Goal: Task Accomplishment & Management: Complete application form

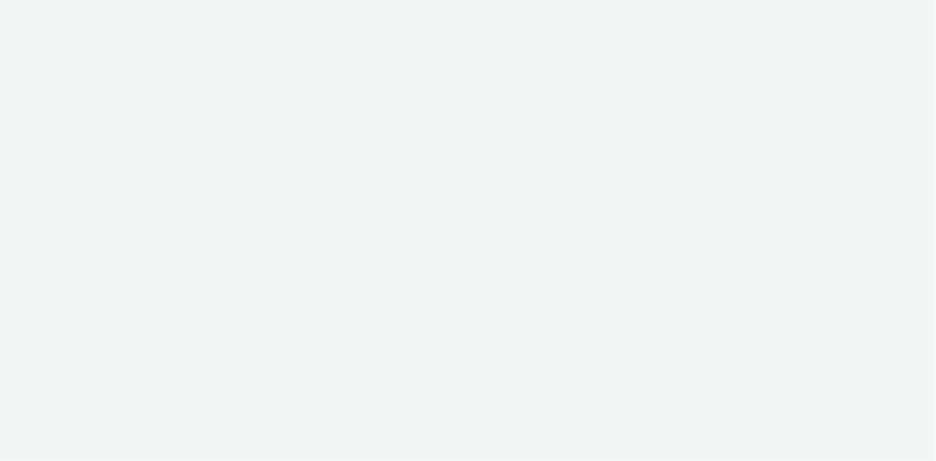
select select "d07aba32-d775-4fed-a722-f10c6504dd64"
select select "f97d6638-e0a1-4f7a-bf46-55015878e29e"
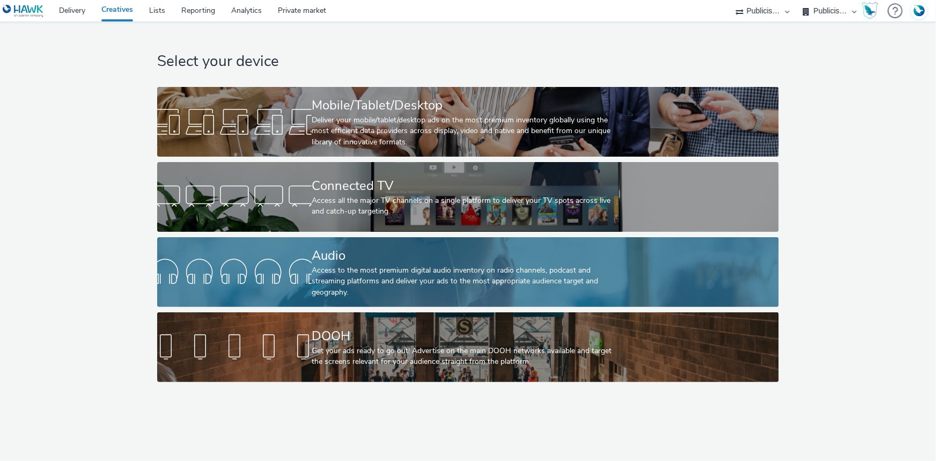
click at [358, 282] on div "Access to the most premium digital audio inventory on radio channels, podcast a…" at bounding box center [466, 281] width 309 height 33
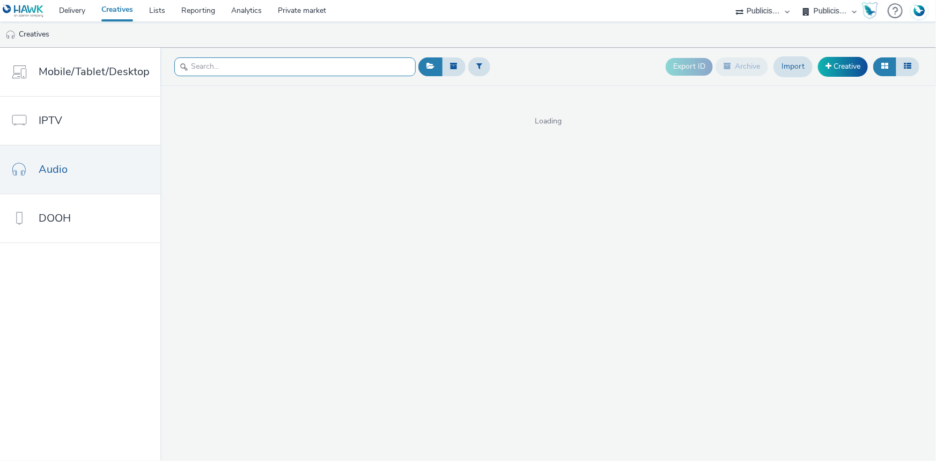
click at [240, 70] on input "text" at bounding box center [294, 66] width 241 height 19
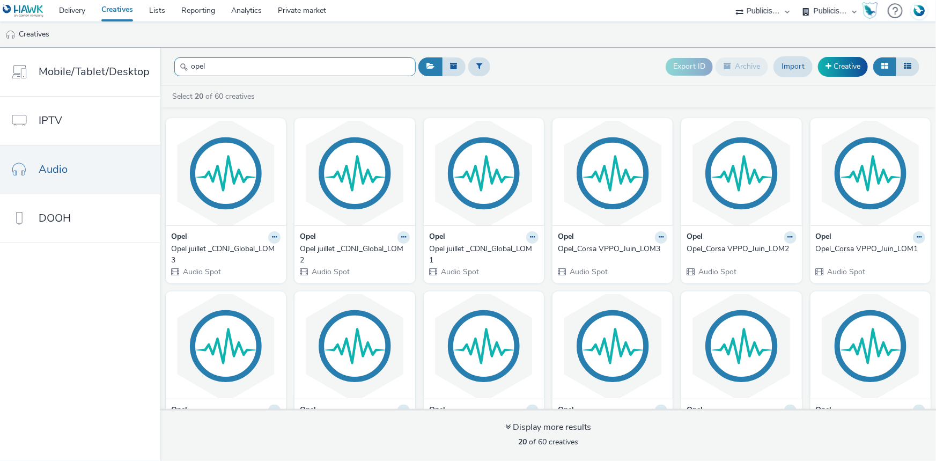
type input "opel"
click at [222, 247] on div "Opel juillet _CDNJ_Global_LOM3" at bounding box center [223, 255] width 105 height 22
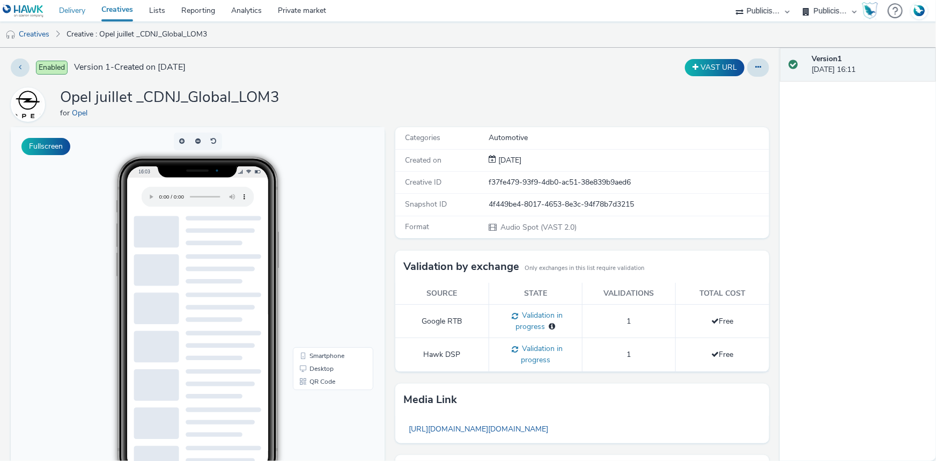
click at [87, 4] on link "Delivery" at bounding box center [72, 10] width 42 height 21
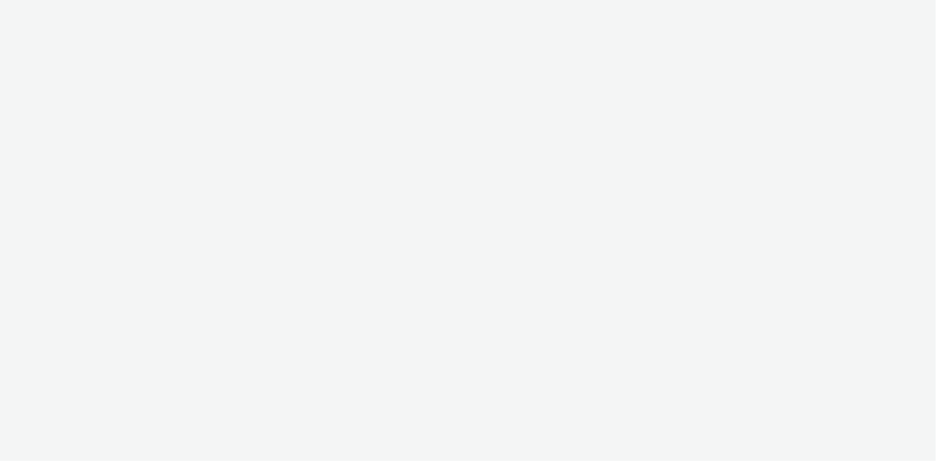
select select "d07aba32-d775-4fed-a722-f10c6504dd64"
select select "f97d6638-e0a1-4f7a-bf46-55015878e29e"
select select "d07aba32-d775-4fed-a722-f10c6504dd64"
select select "f97d6638-e0a1-4f7a-bf46-55015878e29e"
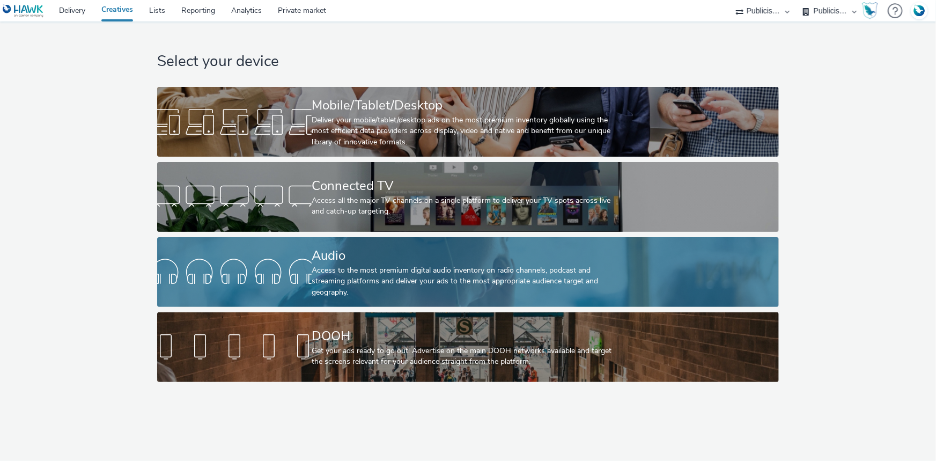
click at [371, 284] on div "Access to the most premium digital audio inventory on radio channels, podcast a…" at bounding box center [466, 281] width 309 height 33
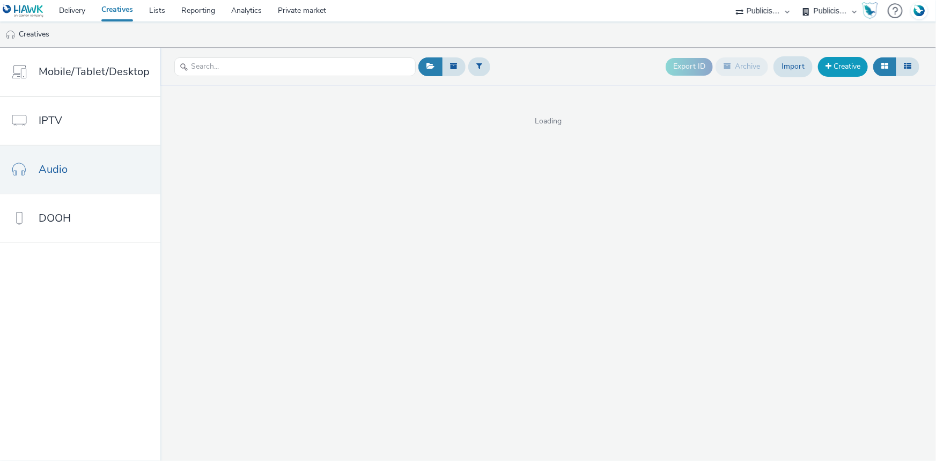
click at [837, 69] on link "Creative" at bounding box center [843, 66] width 50 height 19
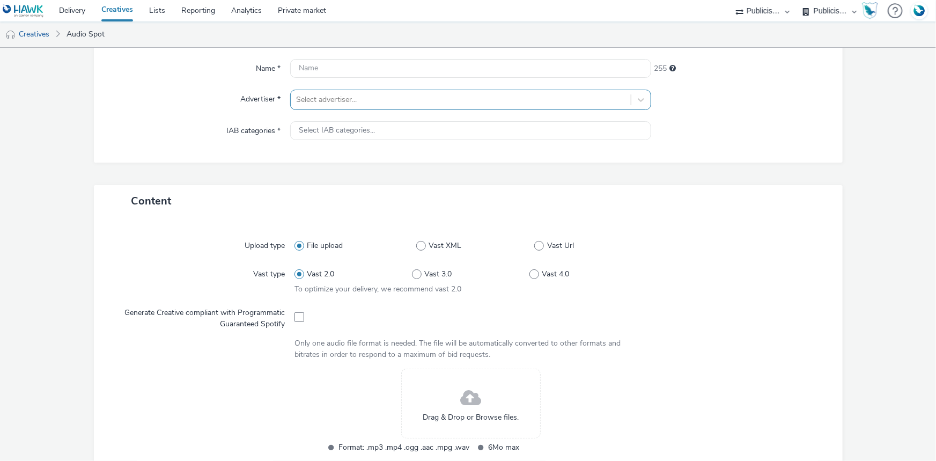
scroll to position [97, 0]
click at [394, 69] on input "text" at bounding box center [470, 67] width 361 height 19
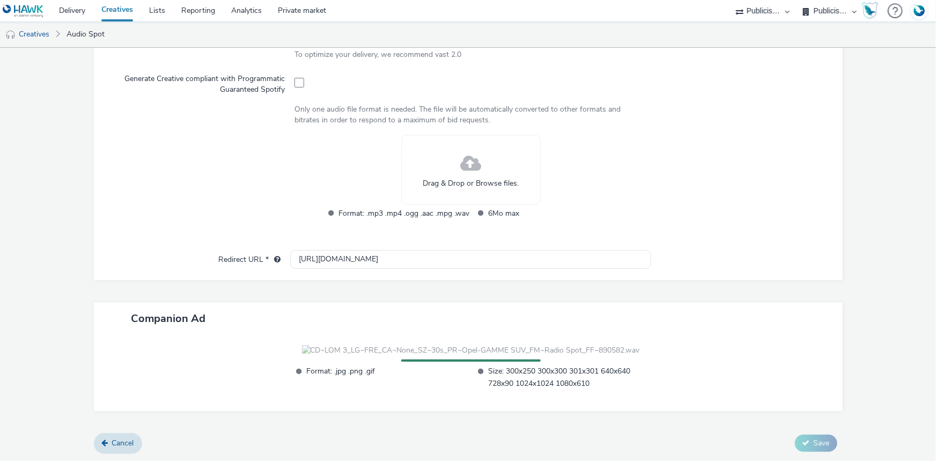
scroll to position [350, 0]
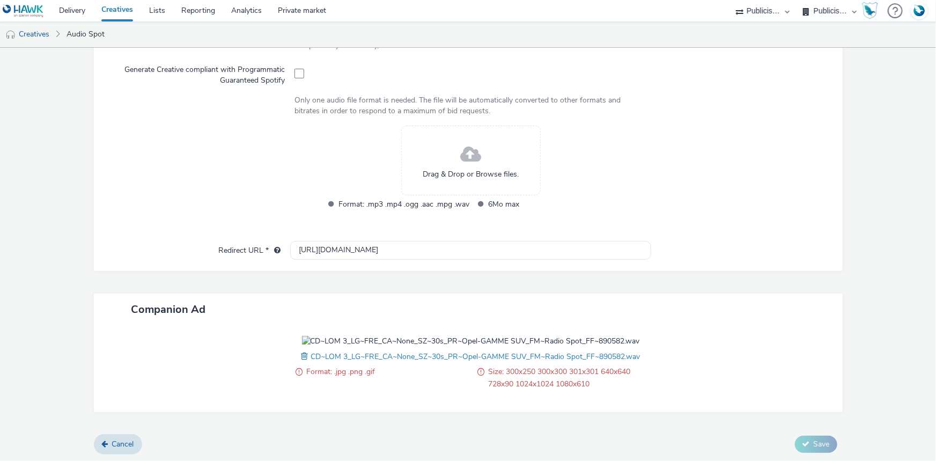
click at [302, 357] on span at bounding box center [307, 356] width 10 height 12
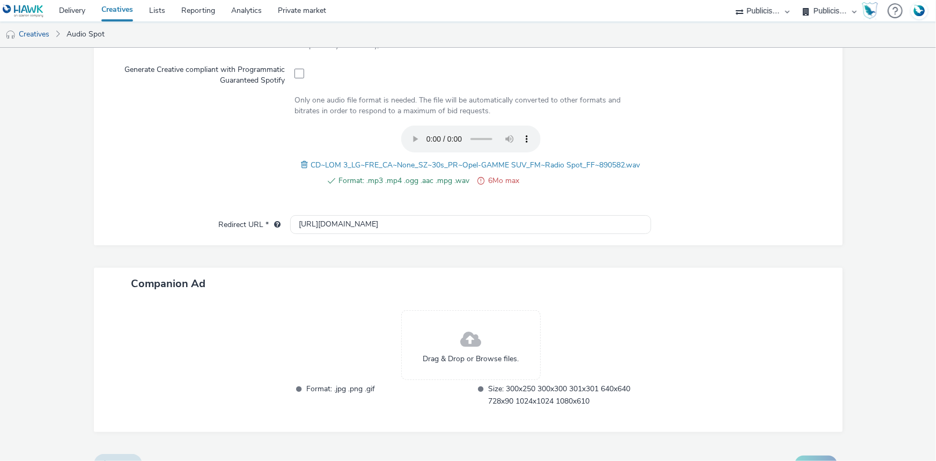
click at [302, 163] on span at bounding box center [307, 165] width 10 height 12
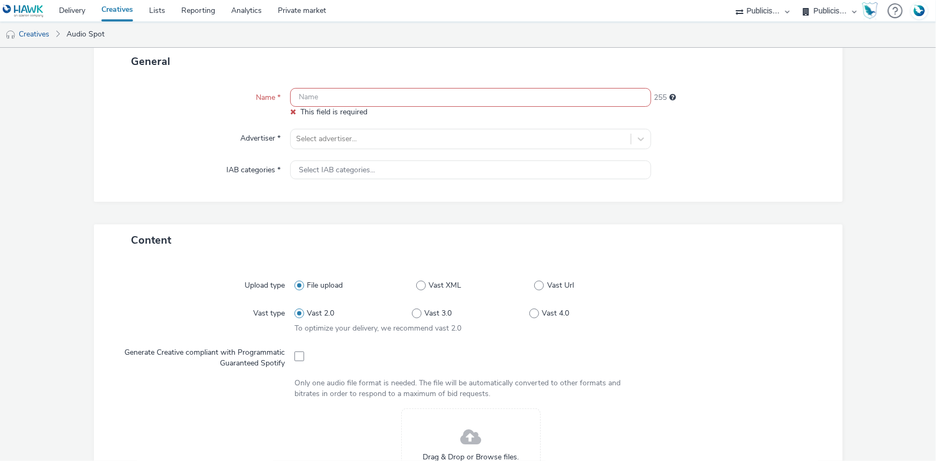
scroll to position [58, 0]
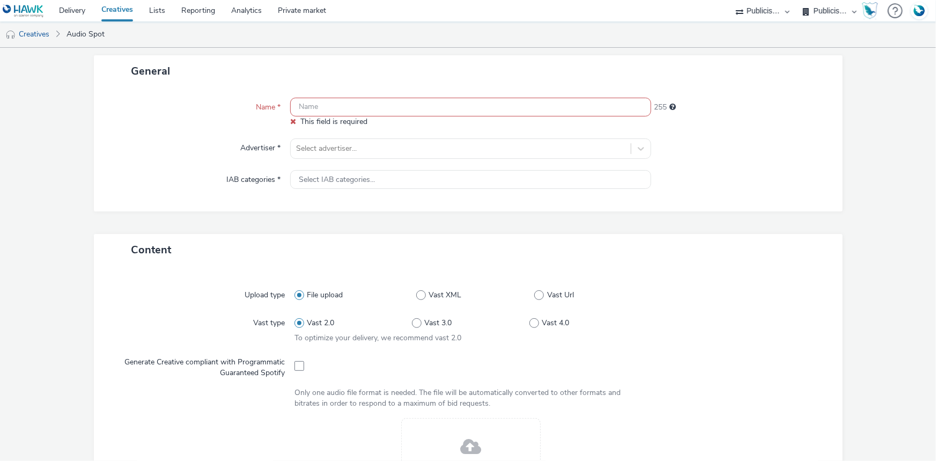
click at [343, 100] on input "text" at bounding box center [470, 107] width 361 height 19
click at [340, 111] on input "text" at bounding box center [470, 107] width 361 height 19
paste input "CD~LOM 1_LG~FRE_CA~None_SZ~30s_PR~Opel-GAMME SUV_FM~Radio Spot_FF~890580"
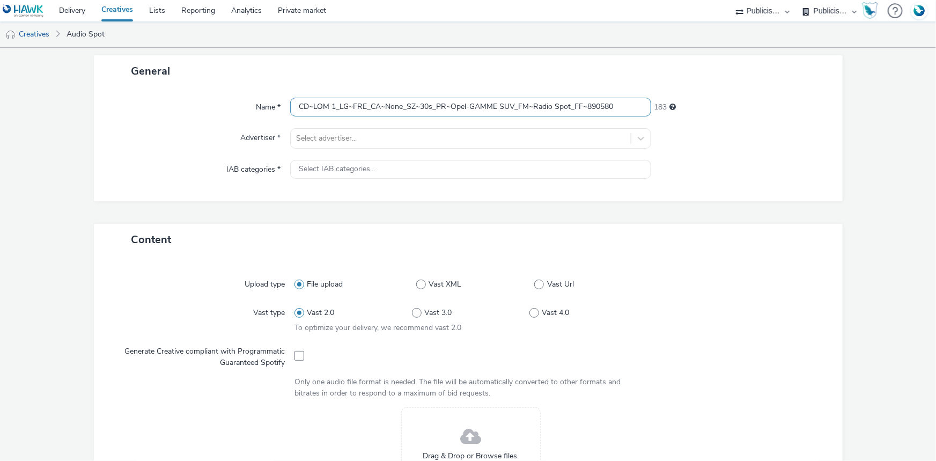
type input "CD~LOM 1_LG~FRE_CA~None_SZ~30s_PR~Opel-GAMME SUV_FM~Radio Spot_FF~890580"
click at [316, 137] on div at bounding box center [460, 138] width 329 height 13
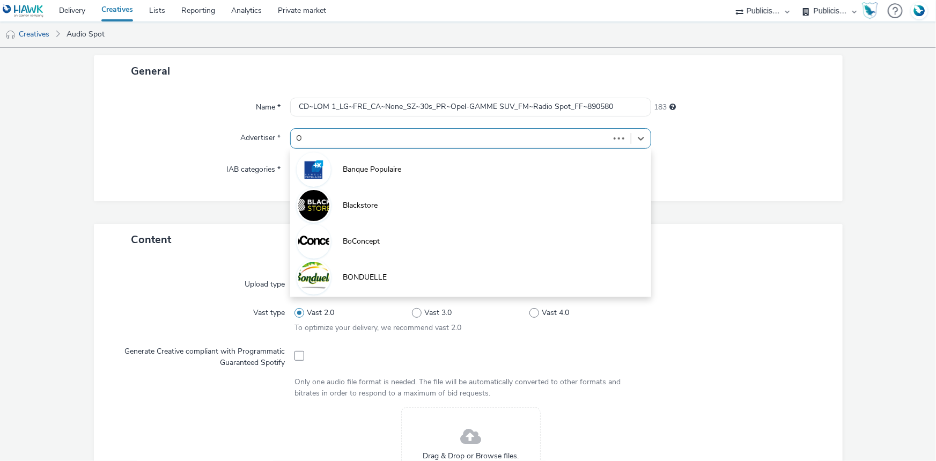
type input "OP"
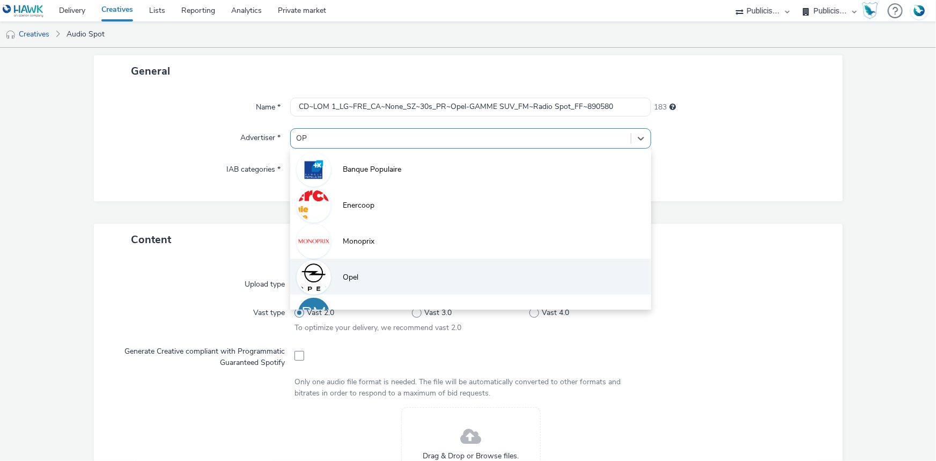
click at [361, 291] on li "Opel" at bounding box center [470, 277] width 361 height 36
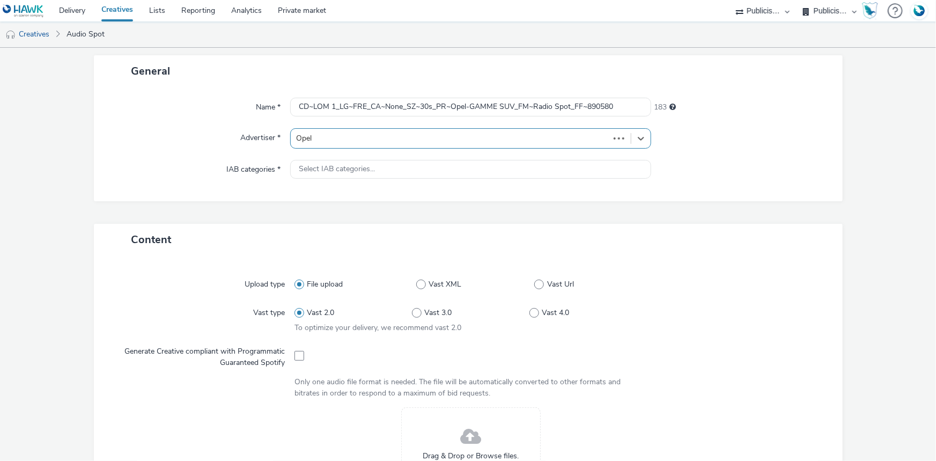
type input "[URL][DOMAIN_NAME]"
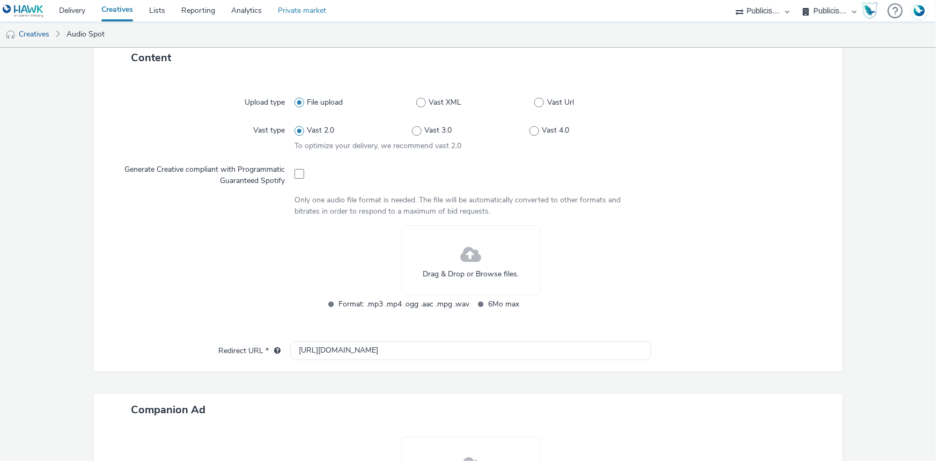
scroll to position [247, 0]
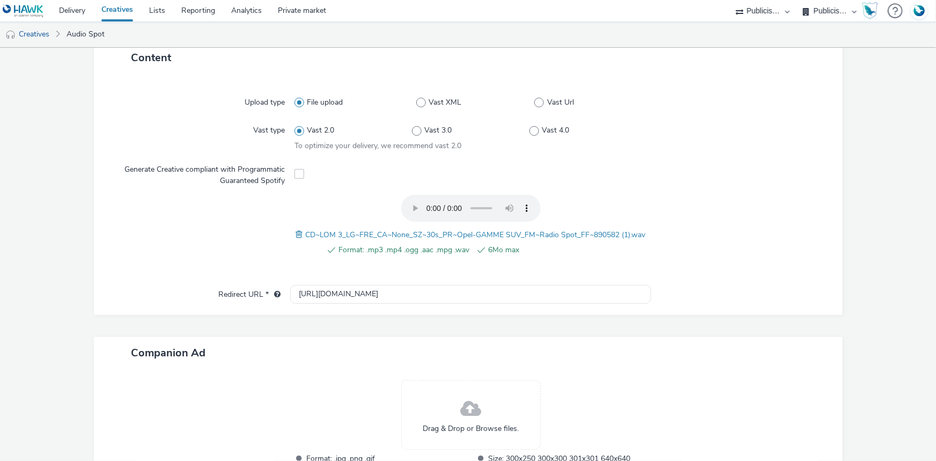
click at [306, 229] on span at bounding box center [301, 235] width 10 height 12
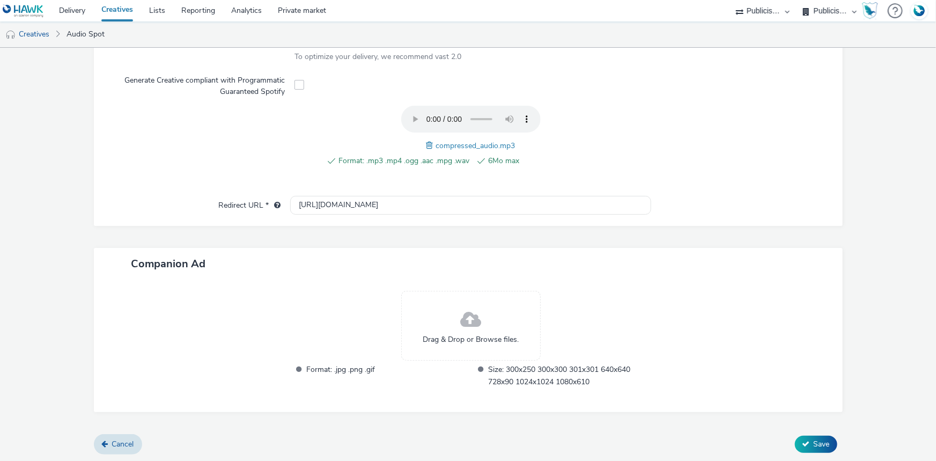
click at [427, 140] on span at bounding box center [432, 146] width 10 height 12
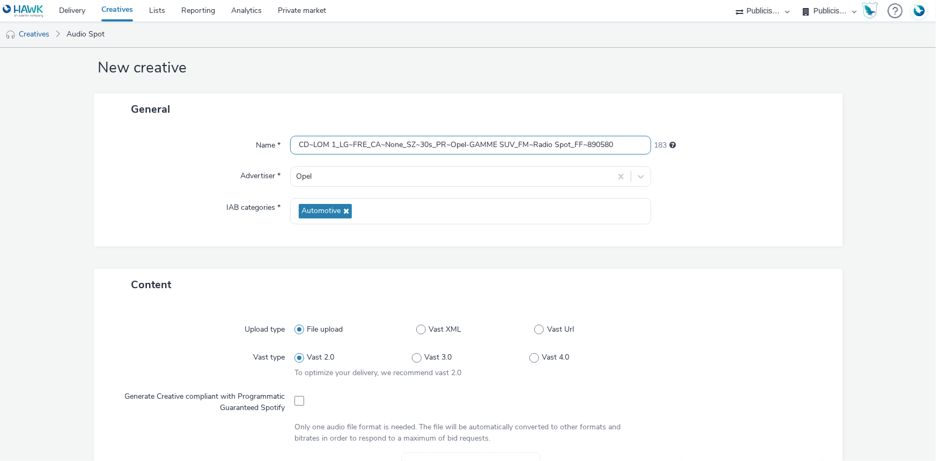
scroll to position [0, 0]
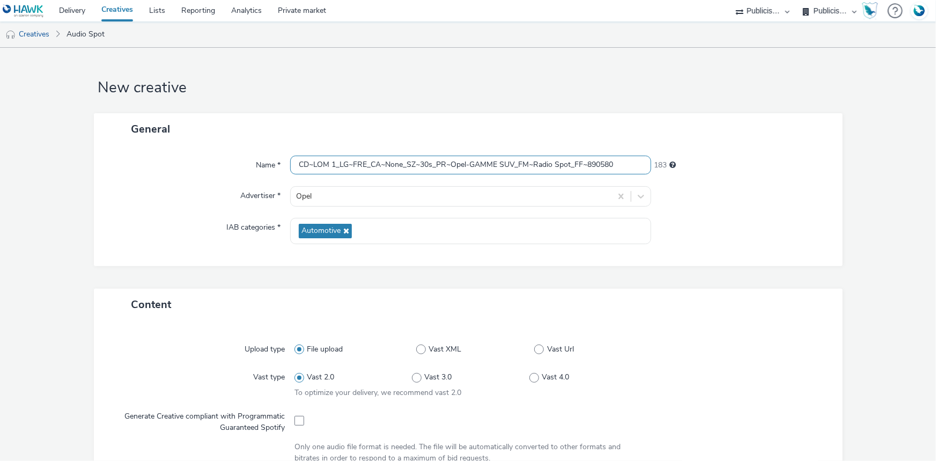
click at [296, 166] on input "CD~LOM 1_LG~FRE_CA~None_SZ~30s_PR~Opel-GAMME SUV_FM~Radio Spot_FF~890580" at bounding box center [470, 165] width 361 height 19
drag, startPoint x: 499, startPoint y: 168, endPoint x: 349, endPoint y: 109, distance: 160.9
click at [499, 168] on input "CD~LOM 1_LG~FRE_CA~None_SZ~30s_PR~Opel-GAMME SUV_FM~Radio Spot_FF~890580" at bounding box center [470, 165] width 361 height 19
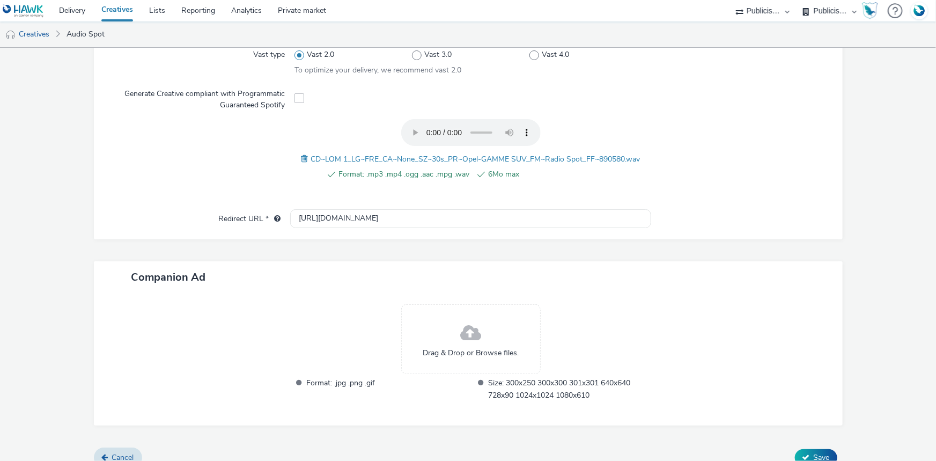
scroll to position [336, 0]
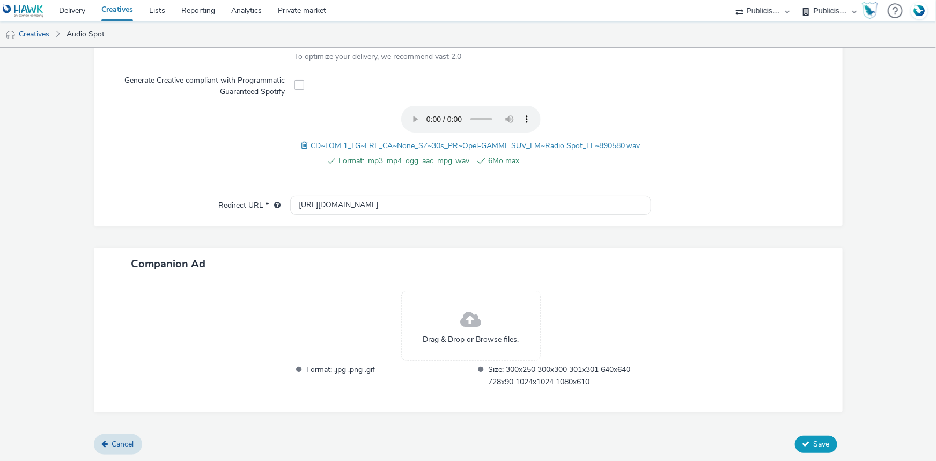
click at [814, 439] on span "Save" at bounding box center [822, 444] width 16 height 10
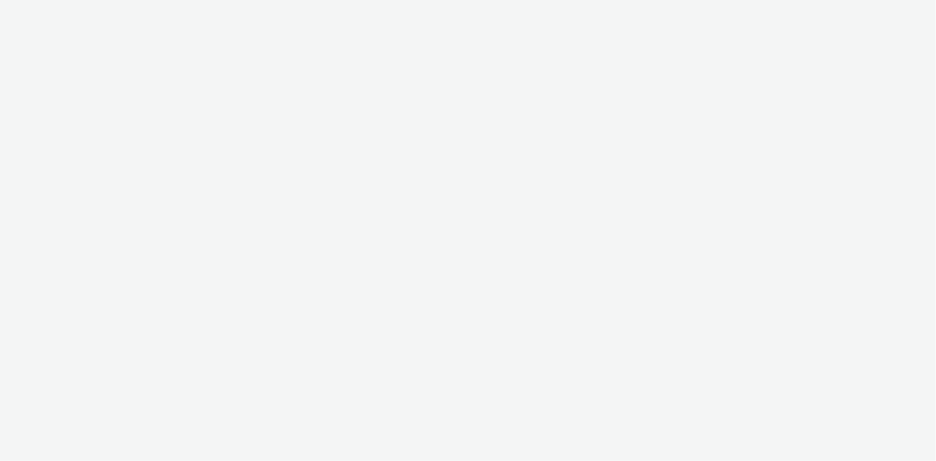
select select "d07aba32-d775-4fed-a722-f10c6504dd64"
select select "f97d6638-e0a1-4f7a-bf46-55015878e29e"
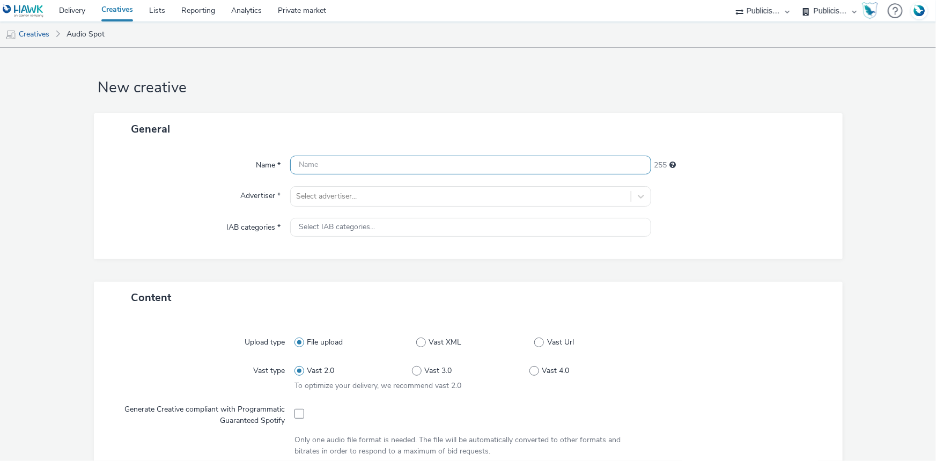
click at [350, 173] on input "text" at bounding box center [470, 165] width 361 height 19
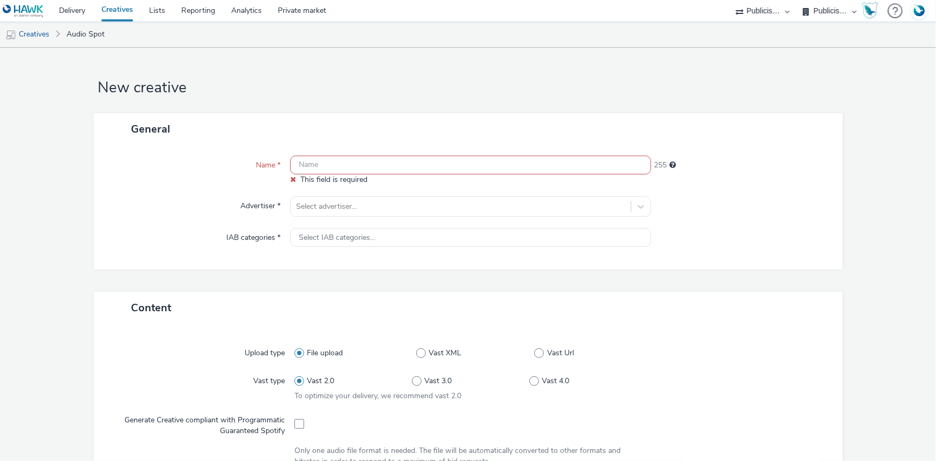
click at [325, 158] on input "text" at bounding box center [470, 165] width 361 height 19
paste input "CD~LOM 2_LG~FRE_CA~None_SZ~30s_PR~Opel-GAMME SUV_FM~Radio Spot_FF~890581"
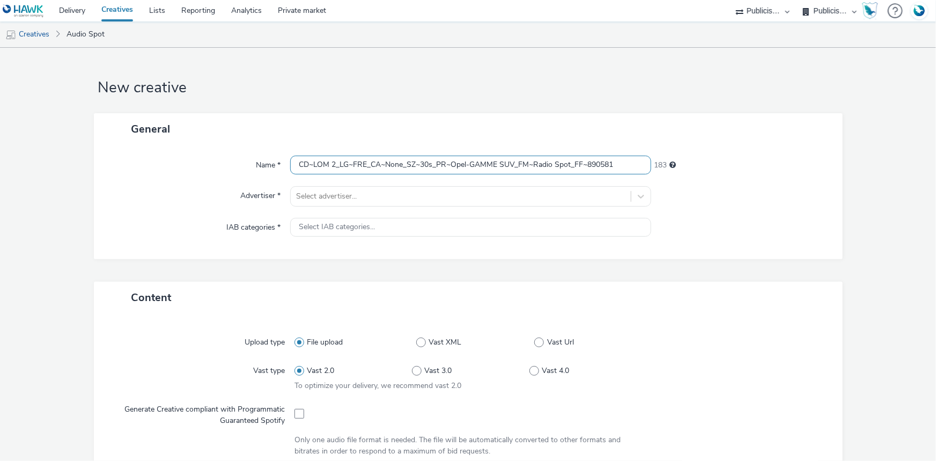
type input "CD~LOM 2_LG~FRE_CA~None_SZ~30s_PR~Opel-GAMME SUV_FM~Radio Spot_FF~890581"
click at [316, 194] on div at bounding box center [460, 196] width 329 height 13
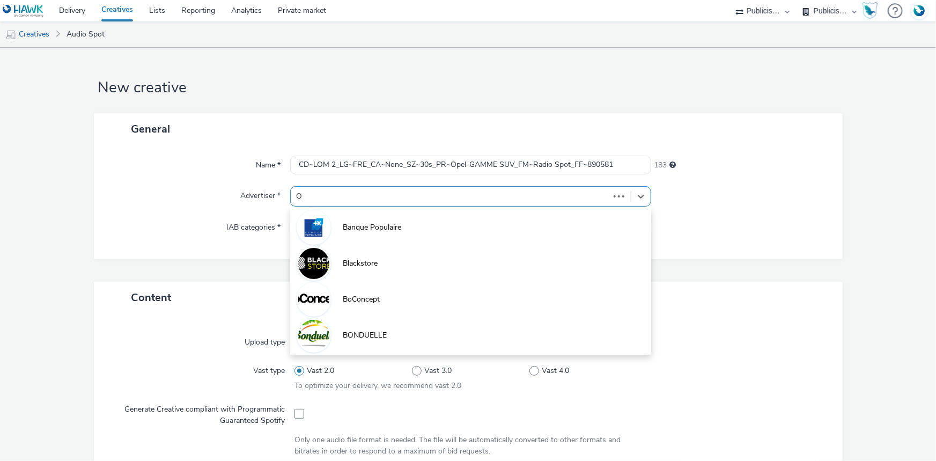
type input "OP"
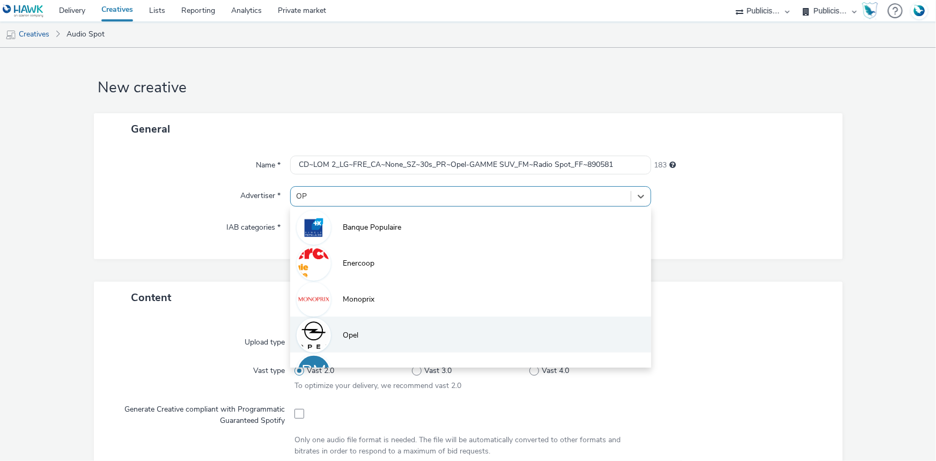
click at [343, 335] on span "Opel" at bounding box center [351, 335] width 16 height 11
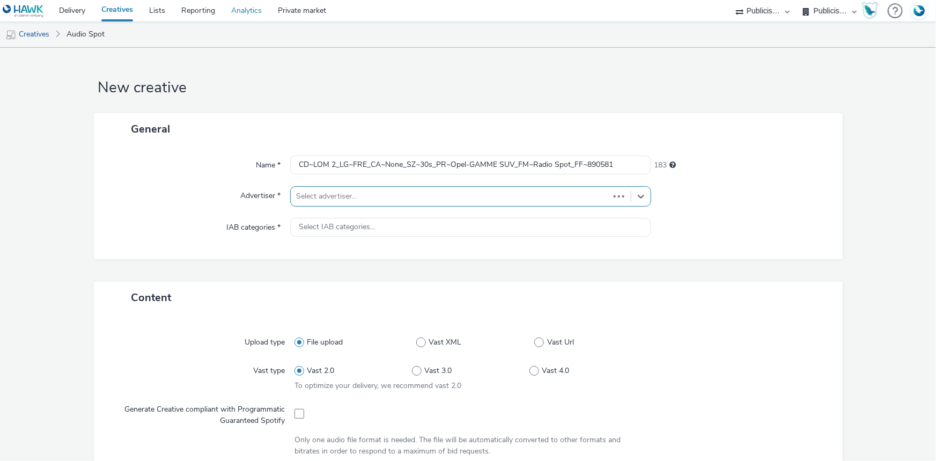
type input "http://opel.fr"
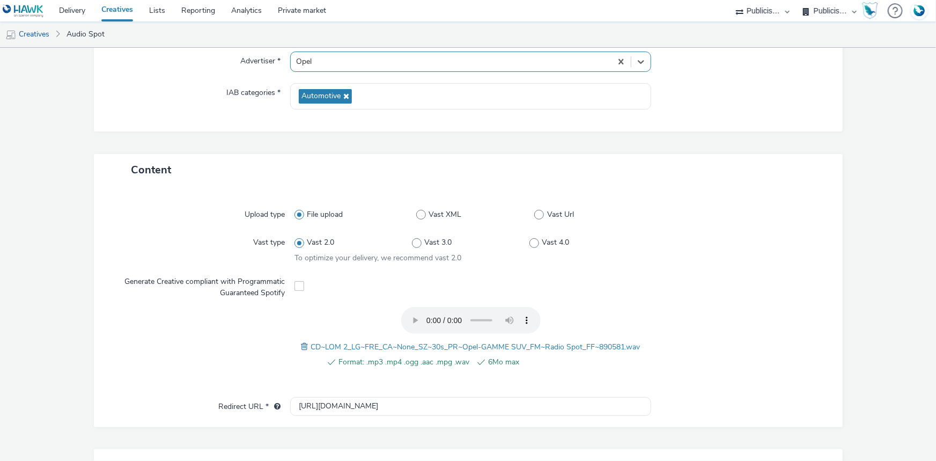
scroll to position [336, 0]
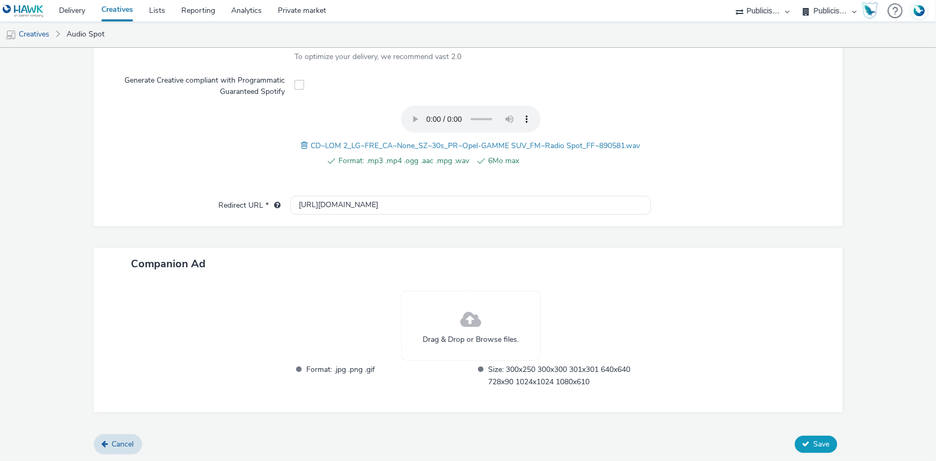
click at [814, 439] on span "Save" at bounding box center [822, 444] width 16 height 10
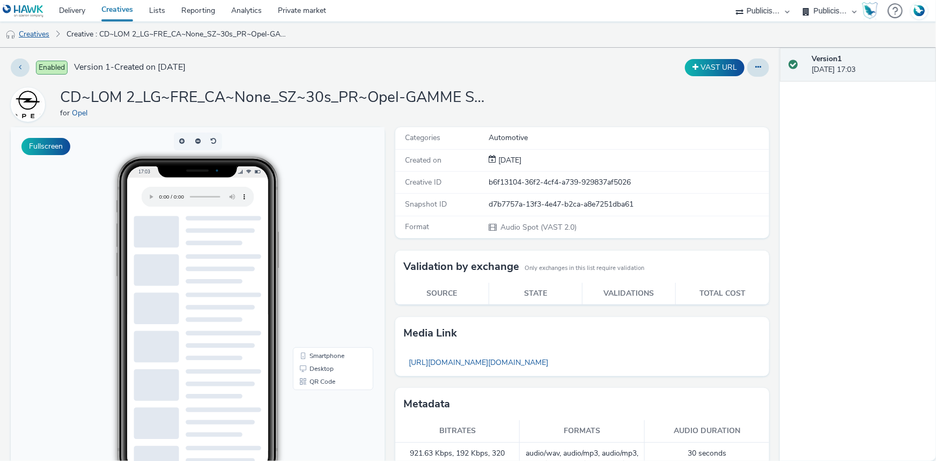
click at [50, 39] on link "Creatives" at bounding box center [27, 34] width 55 height 26
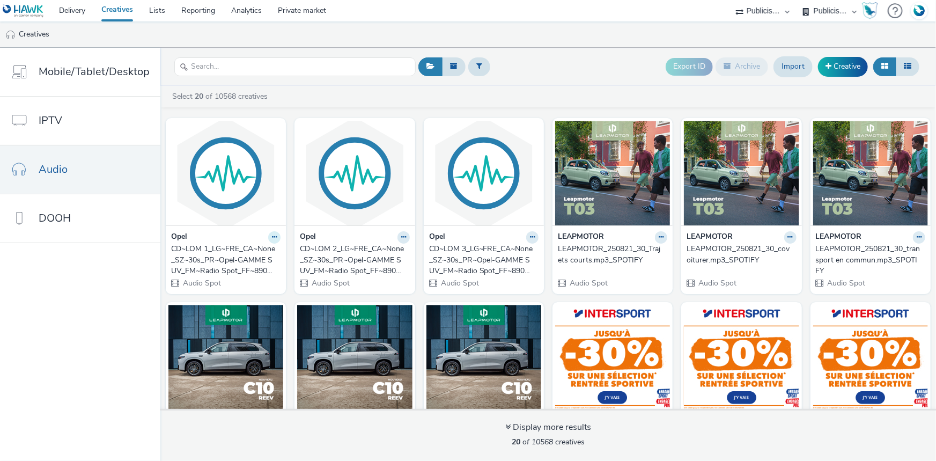
click at [272, 236] on icon at bounding box center [274, 237] width 5 height 6
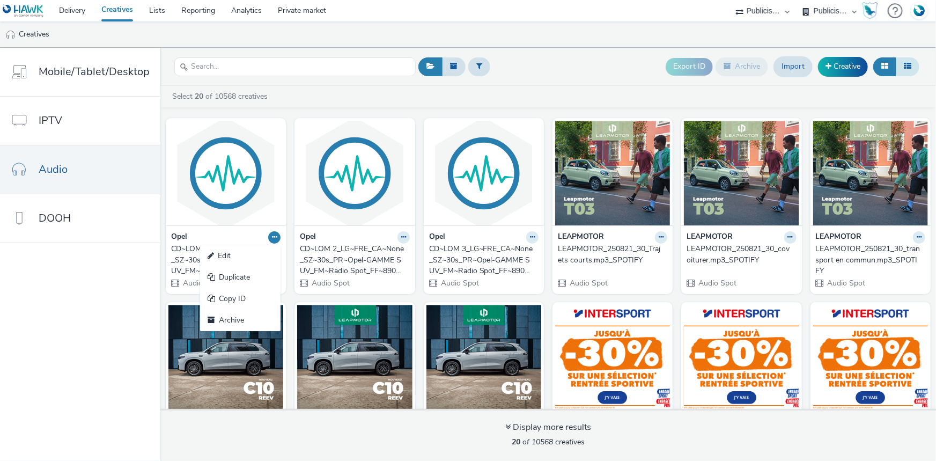
click at [911, 64] on icon at bounding box center [908, 66] width 8 height 8
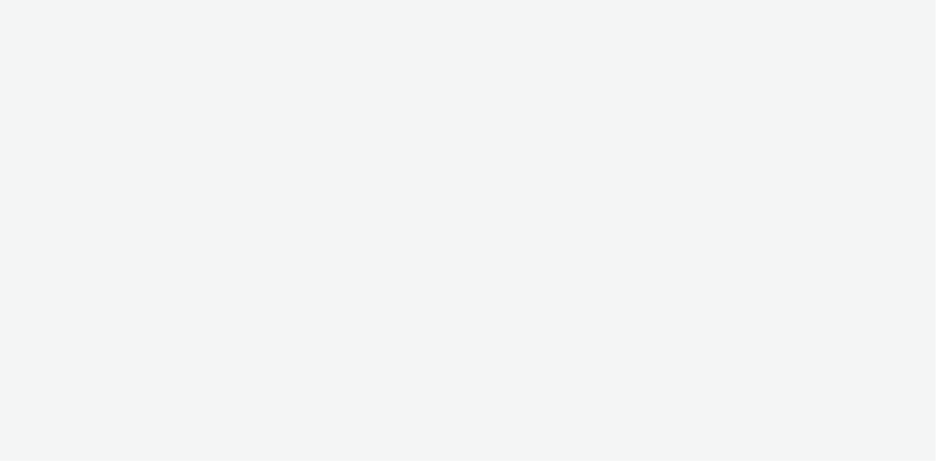
select select "d07aba32-d775-4fed-a722-f10c6504dd64"
select select "f97d6638-e0a1-4f7a-bf46-55015878e29e"
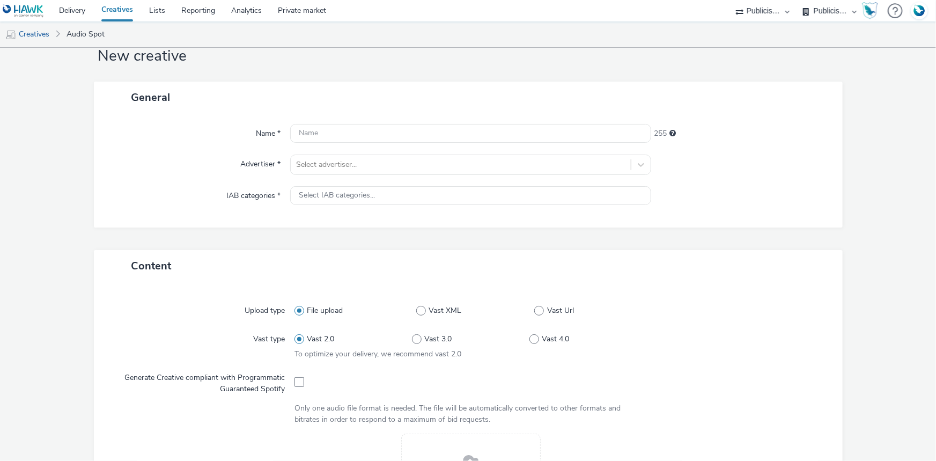
scroll to position [48, 0]
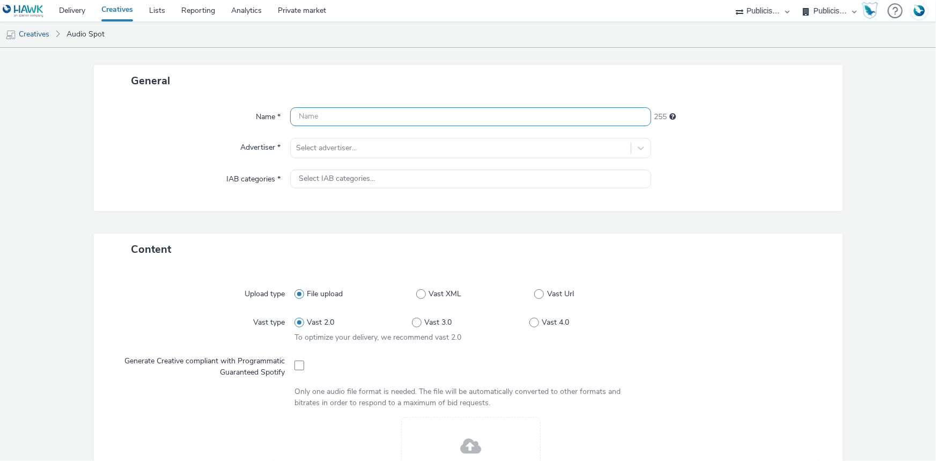
click at [319, 107] on input "text" at bounding box center [470, 116] width 361 height 19
paste input "CD~LOM 3_LG~FRE_CA~None_SZ~30s_PR~Opel-GAMME SUV_FM~Radio Spot_FF~890582"
type input "CD~LOM 3_LG~FRE_CA~None_SZ~30s_PR~Opel-GAMME SUV_FM~Radio Spot_FF~890582"
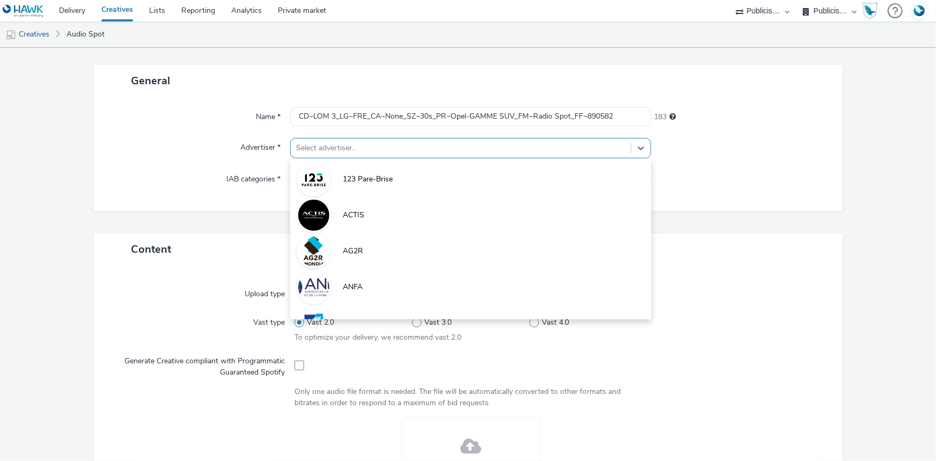
click at [331, 153] on div at bounding box center [460, 148] width 329 height 13
type input "OP"
click at [373, 281] on li "Opel" at bounding box center [470, 286] width 361 height 36
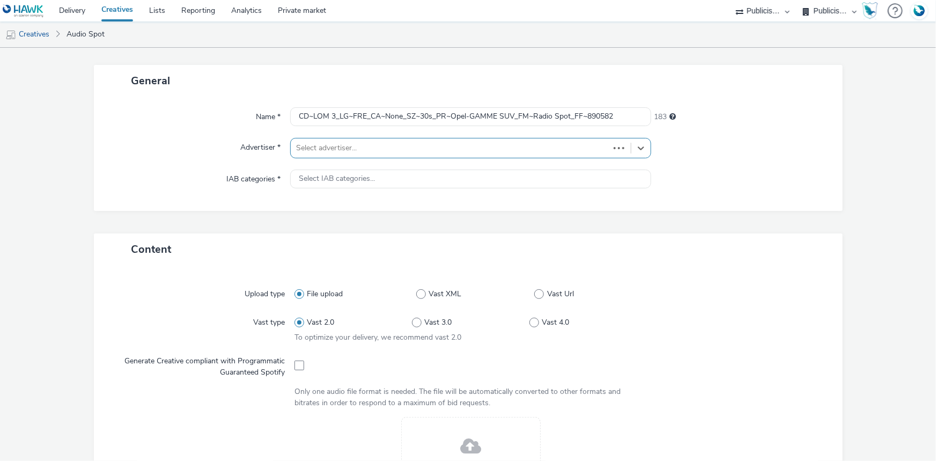
type input "[URL][DOMAIN_NAME]"
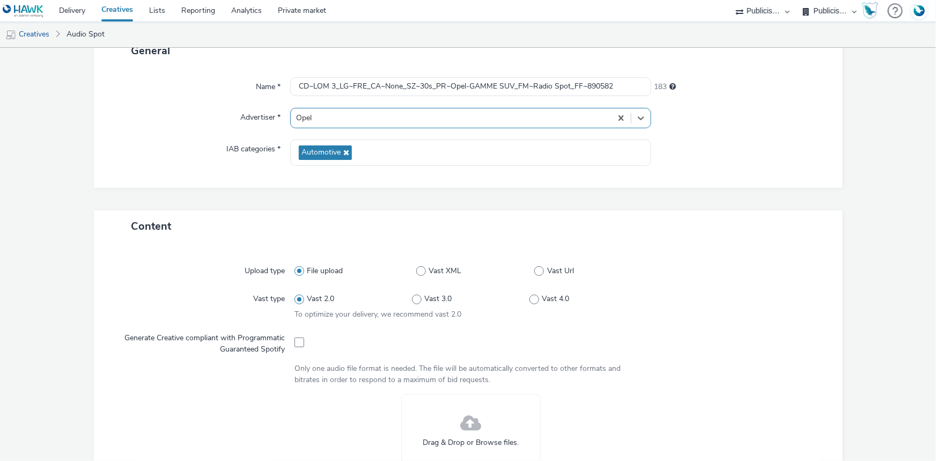
scroll to position [0, 0]
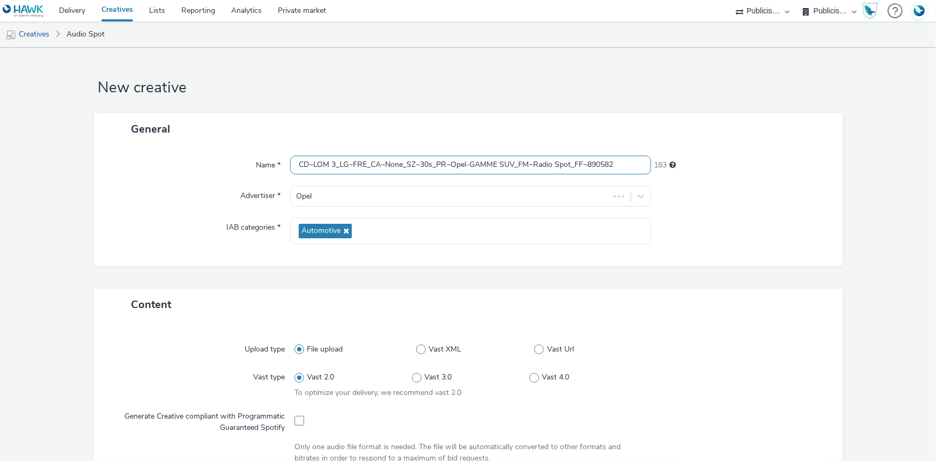
click at [311, 161] on input "CD~LOM 3_LG~FRE_CA~None_SZ~30s_PR~Opel-GAMME SUV_FM~Radio Spot_FF~890582" at bounding box center [470, 165] width 361 height 19
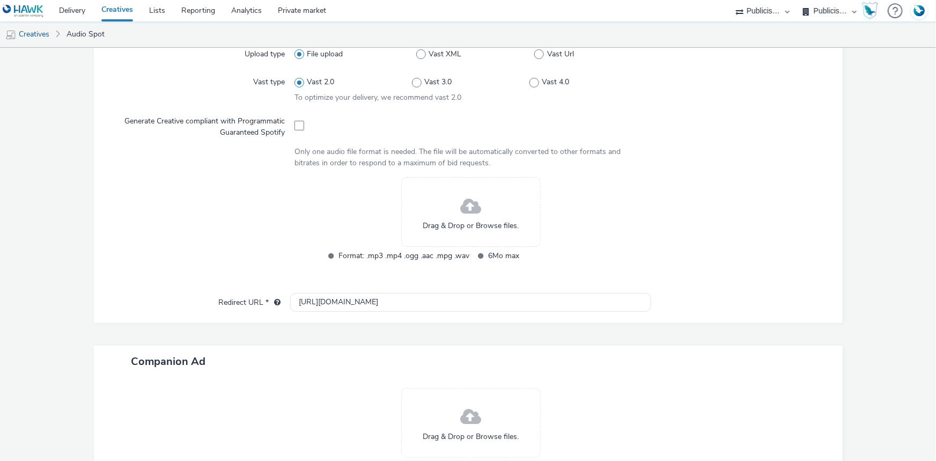
scroll to position [292, 0]
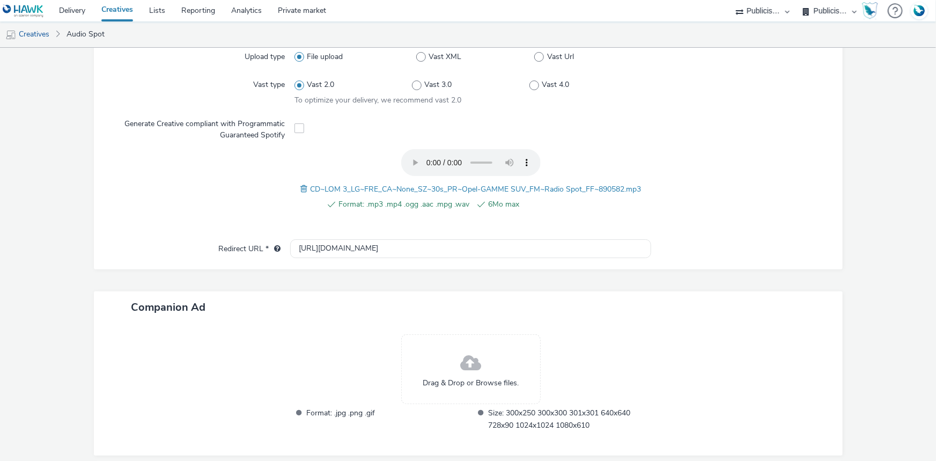
click at [300, 192] on span at bounding box center [305, 189] width 10 height 12
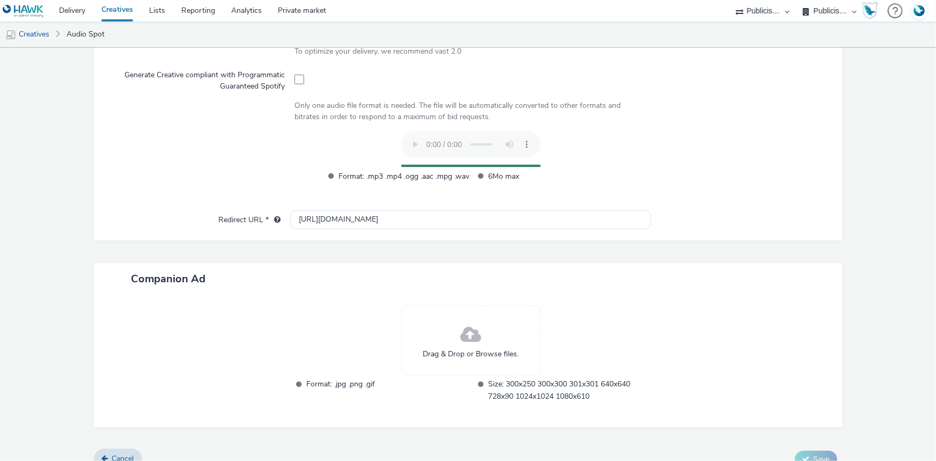
scroll to position [336, 0]
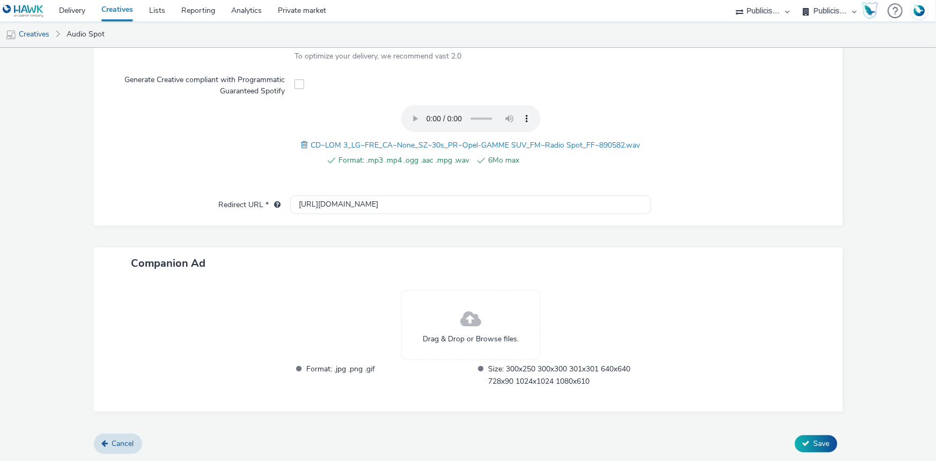
click at [853, 175] on form "New creative General Name * CD~LOM 3_LG~FRE_CA~None_SZ~30s_PR~Opel-GAMME SUV_FM…" at bounding box center [468, 86] width 936 height 751
click at [814, 444] on span "Save" at bounding box center [822, 443] width 16 height 10
